Goal: Task Accomplishment & Management: Use online tool/utility

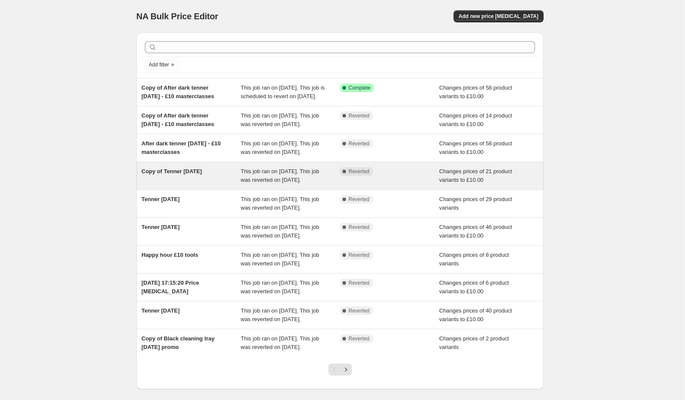
click at [188, 174] on span "Copy of Tenner [DATE]" at bounding box center [171, 171] width 60 height 6
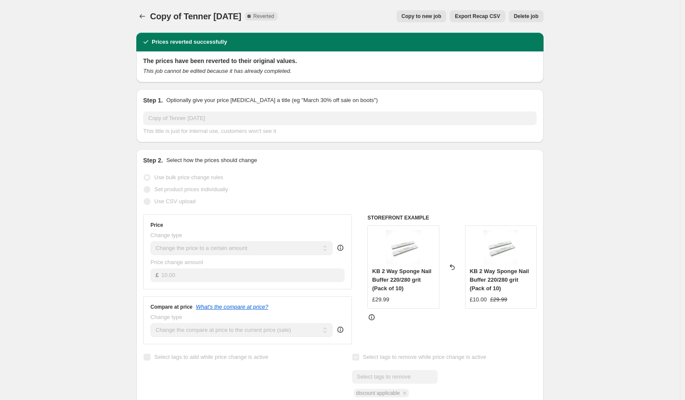
click at [429, 15] on span "Copy to new job" at bounding box center [422, 16] width 40 height 7
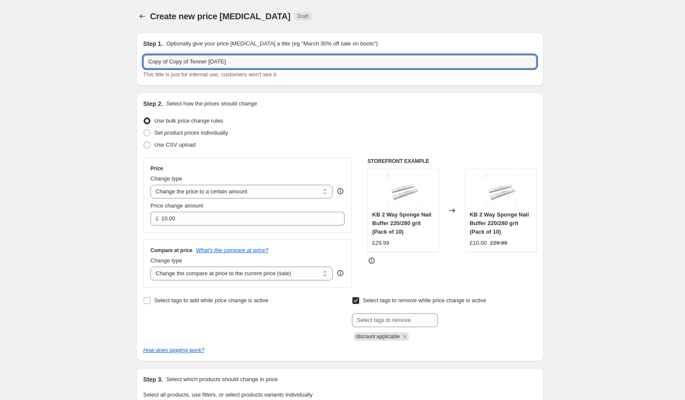
drag, startPoint x: 192, startPoint y: 62, endPoint x: 40, endPoint y: 30, distance: 155.9
drag, startPoint x: 167, startPoint y: 61, endPoint x: 501, endPoint y: 103, distance: 336.1
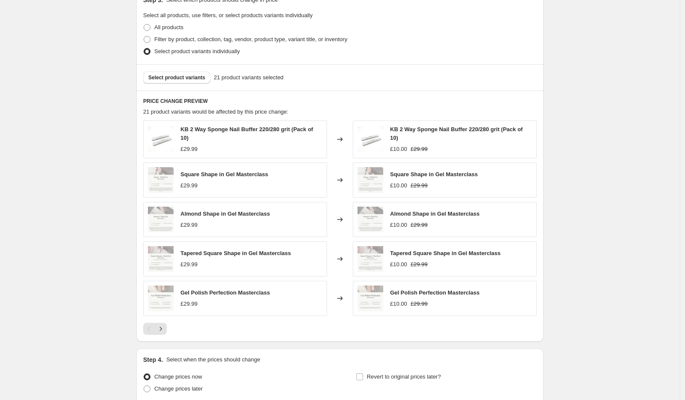
scroll to position [381, 0]
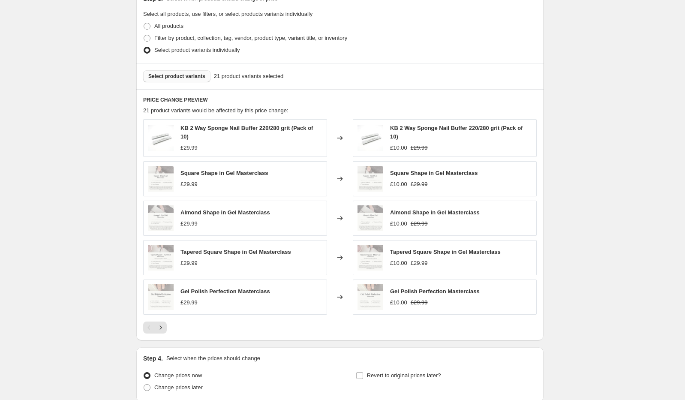
type input "Tenner [DATE]"
click at [196, 74] on span "Select product variants" at bounding box center [176, 76] width 57 height 7
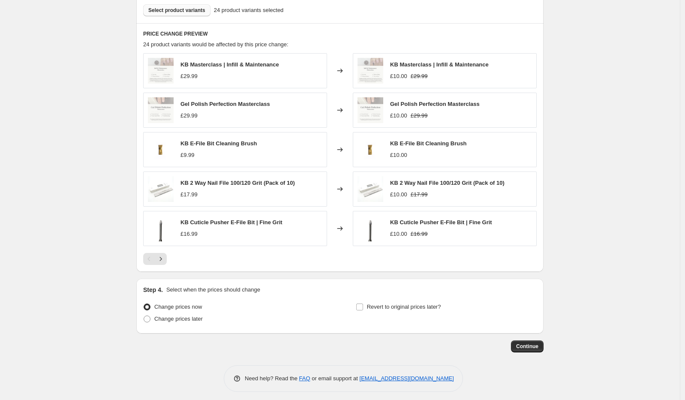
scroll to position [449, 0]
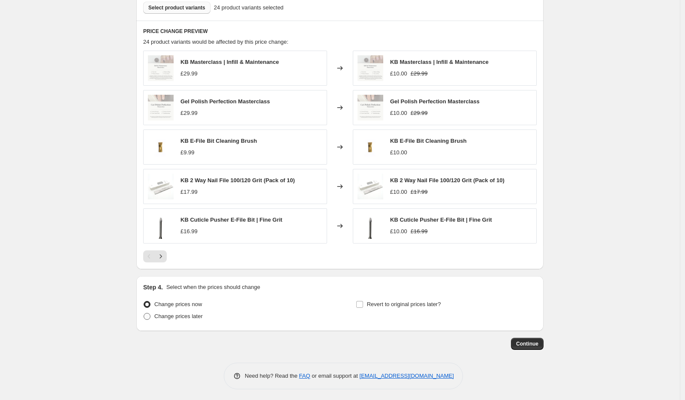
click at [178, 315] on span "Change prices later" at bounding box center [178, 316] width 48 height 6
click at [144, 313] on input "Change prices later" at bounding box center [144, 313] width 0 height 0
radio input "true"
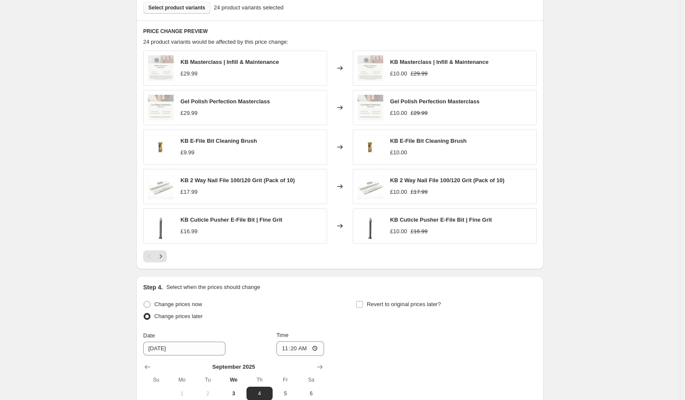
scroll to position [595, 0]
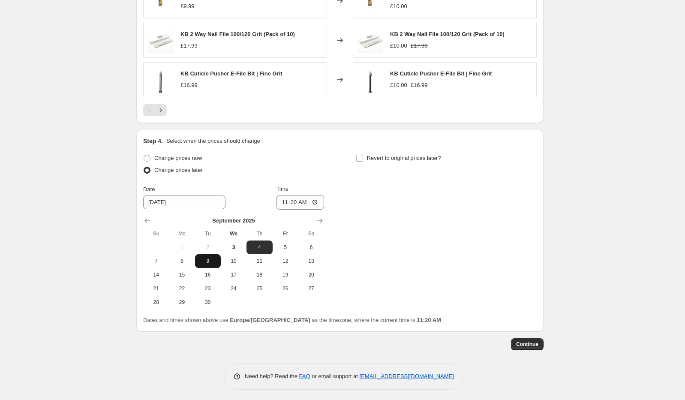
click at [210, 259] on span "9" at bounding box center [207, 261] width 19 height 7
type input "[DATE]"
click at [292, 202] on input "11:20" at bounding box center [300, 202] width 48 height 15
type input "00:01"
click at [366, 159] on label "Revert to original prices later?" at bounding box center [398, 158] width 85 height 12
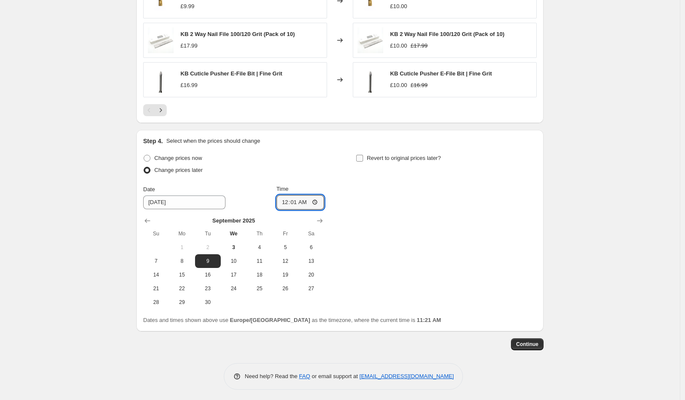
click at [363, 159] on input "Revert to original prices later?" at bounding box center [359, 158] width 7 height 7
checkbox input "true"
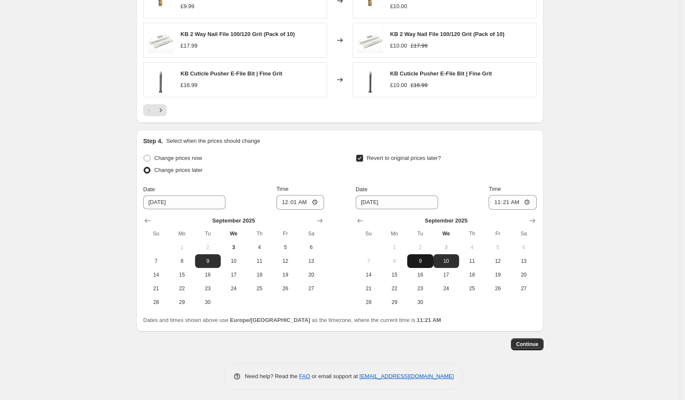
click at [432, 258] on button "9" at bounding box center [420, 261] width 26 height 14
type input "[DATE]"
click at [506, 203] on input "11:21" at bounding box center [513, 202] width 48 height 15
type input "23:59"
click at [537, 342] on span "Continue" at bounding box center [527, 344] width 22 height 7
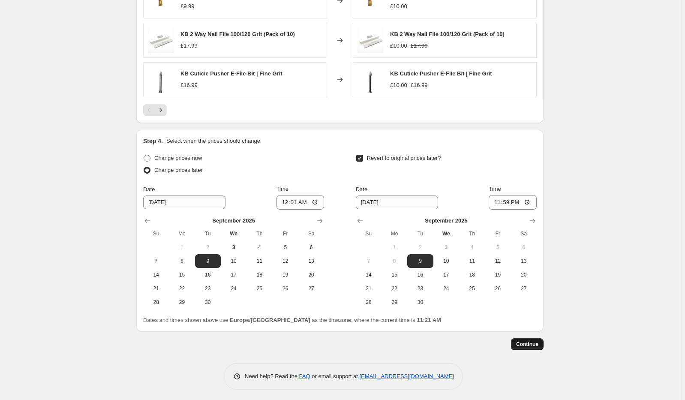
scroll to position [0, 0]
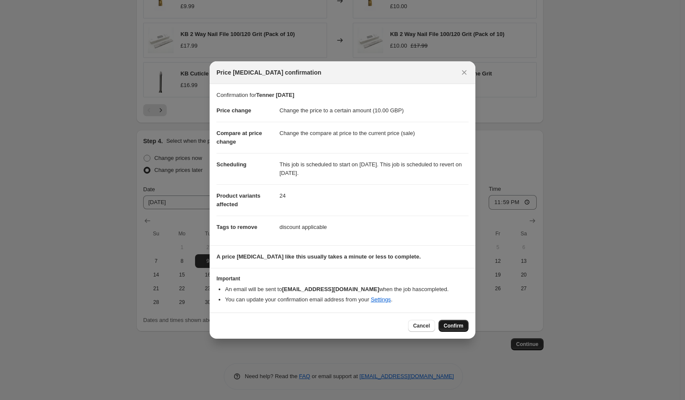
click at [459, 324] on span "Confirm" at bounding box center [454, 325] width 20 height 7
